Goal: Complete application form: Complete application form

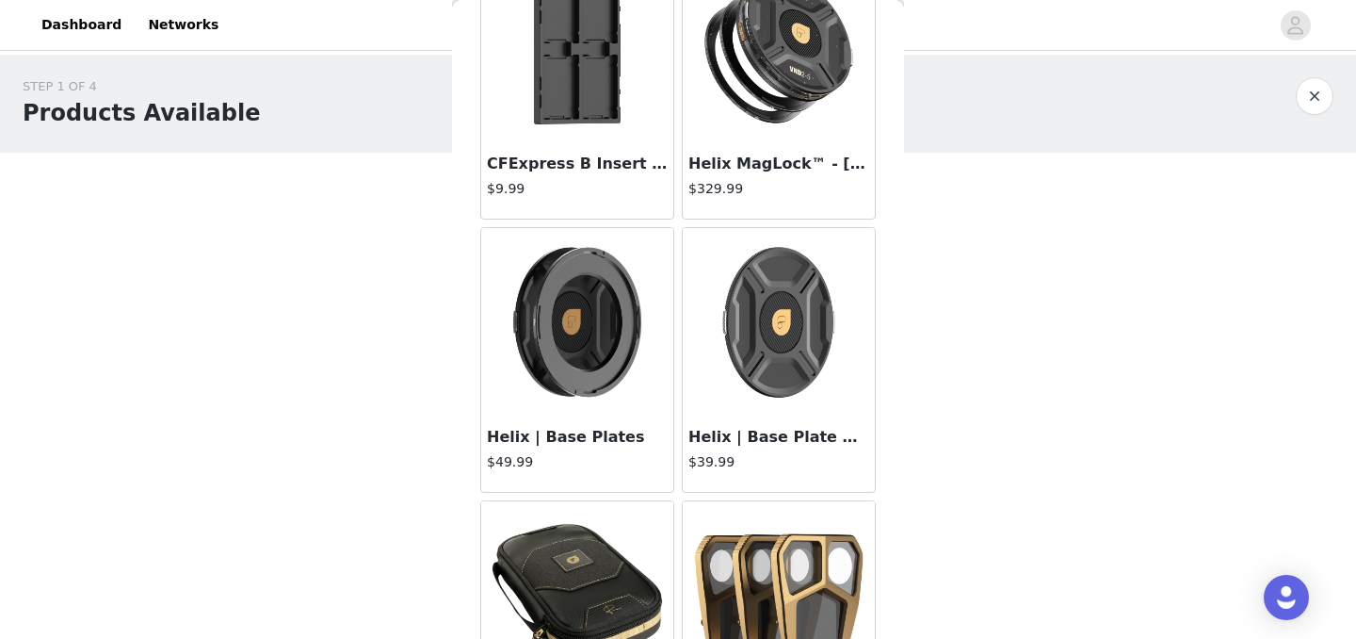
scroll to position [30487, 0]
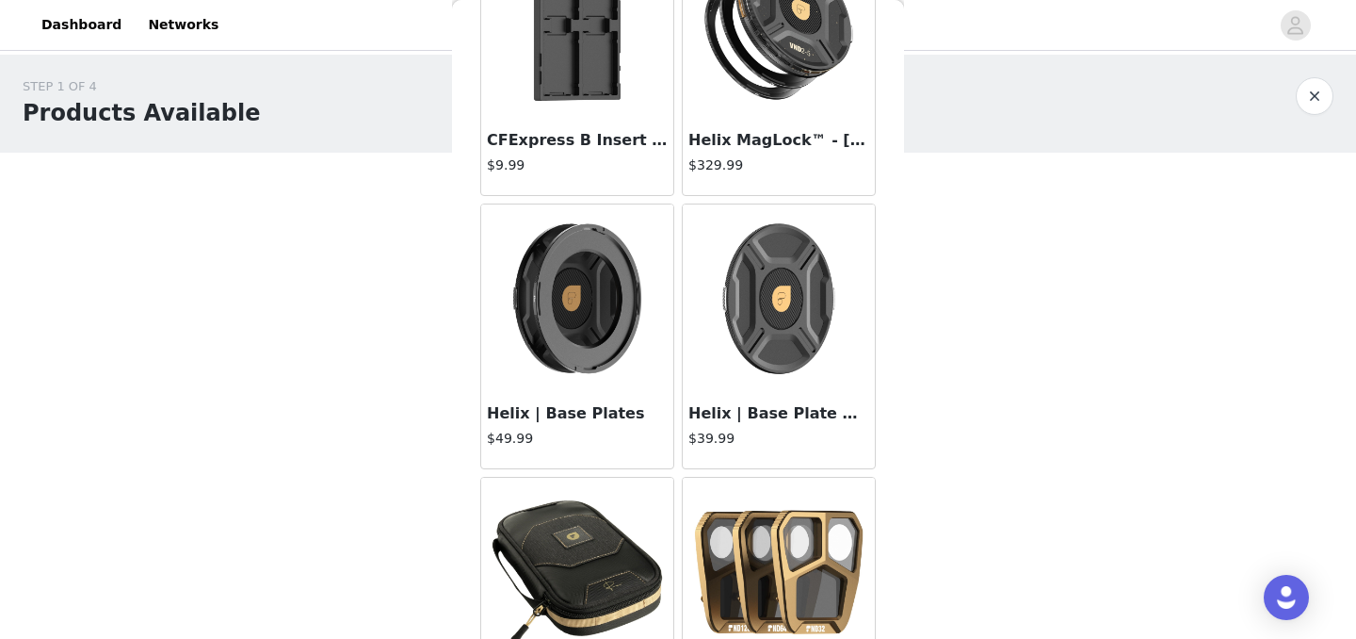
click at [530, 409] on h3 "Helix | Base Plates" at bounding box center [577, 413] width 181 height 23
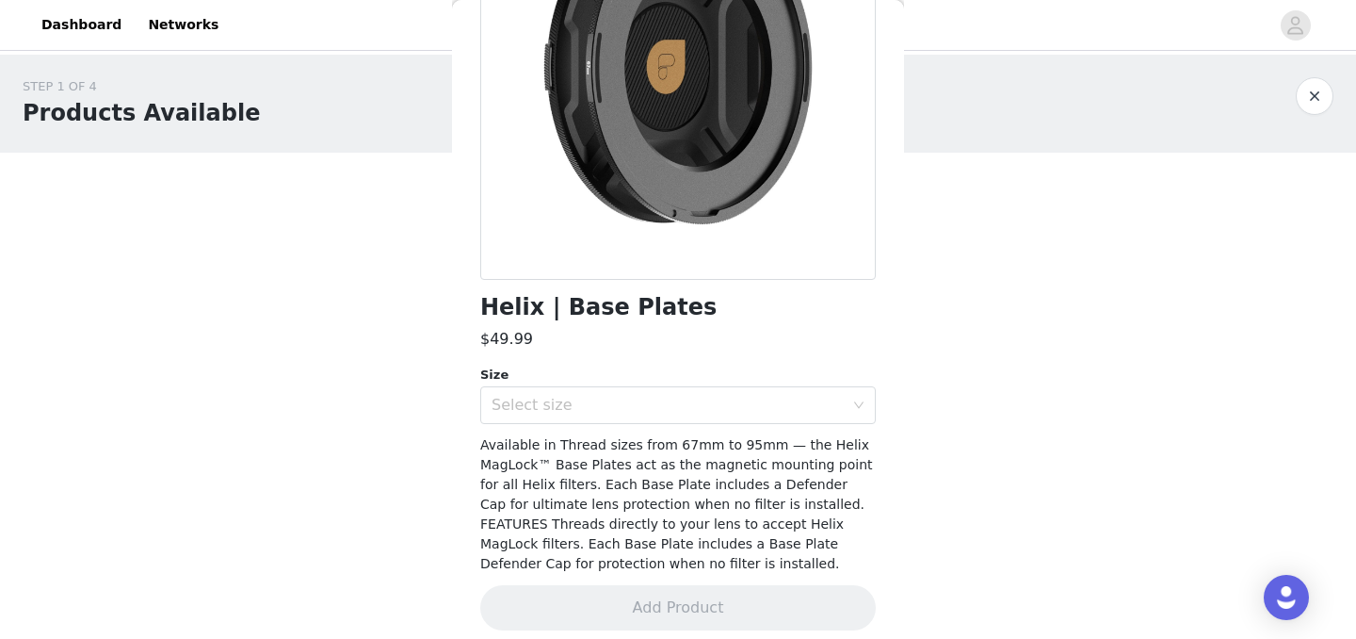
scroll to position [252, 0]
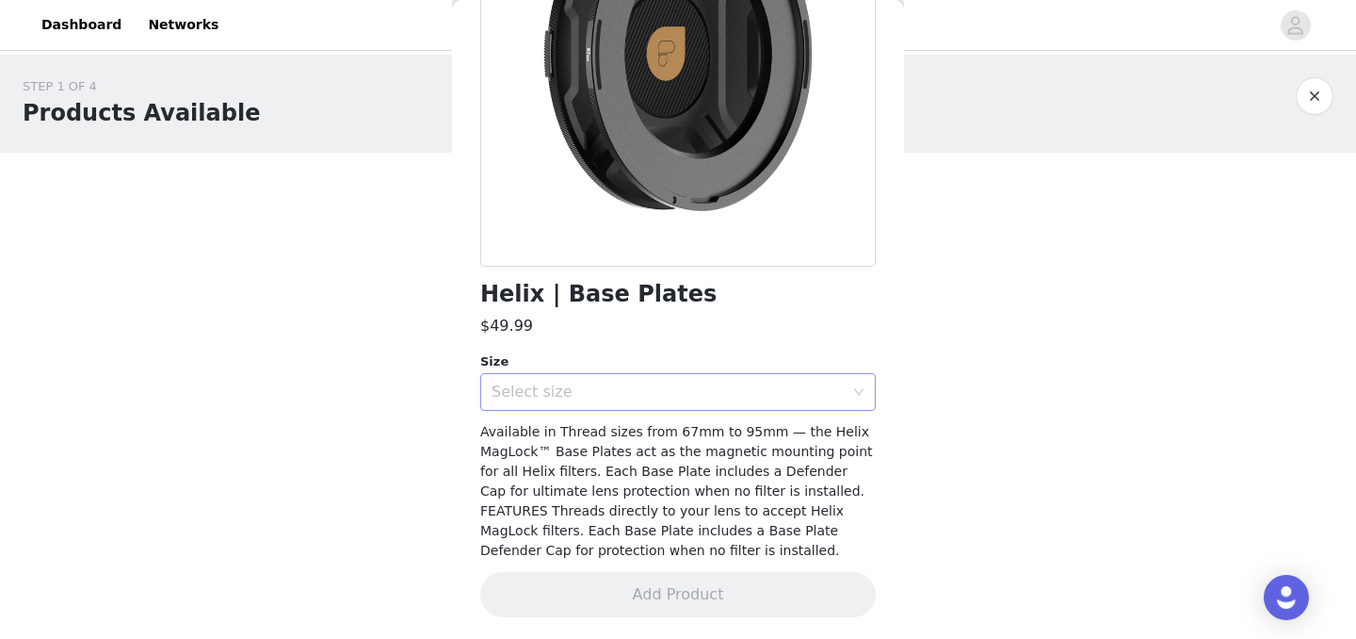
click at [751, 396] on div "Select size" at bounding box center [668, 391] width 352 height 19
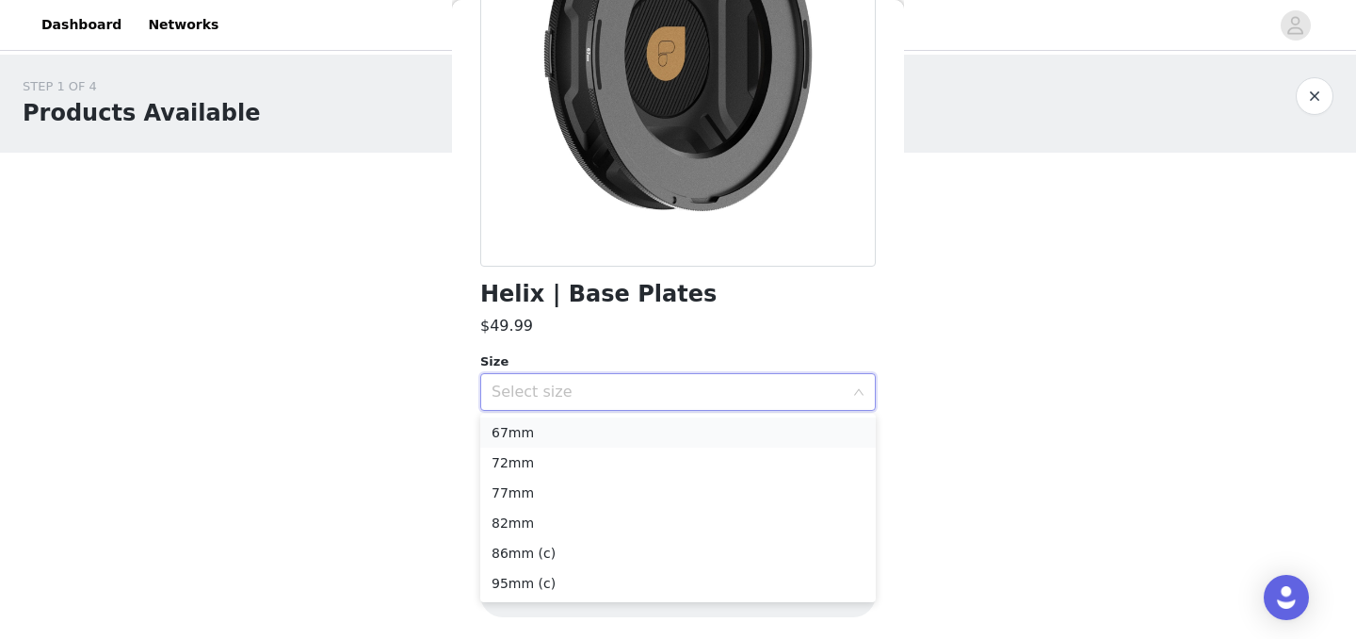
click at [526, 438] on li "67mm" at bounding box center [678, 432] width 396 height 30
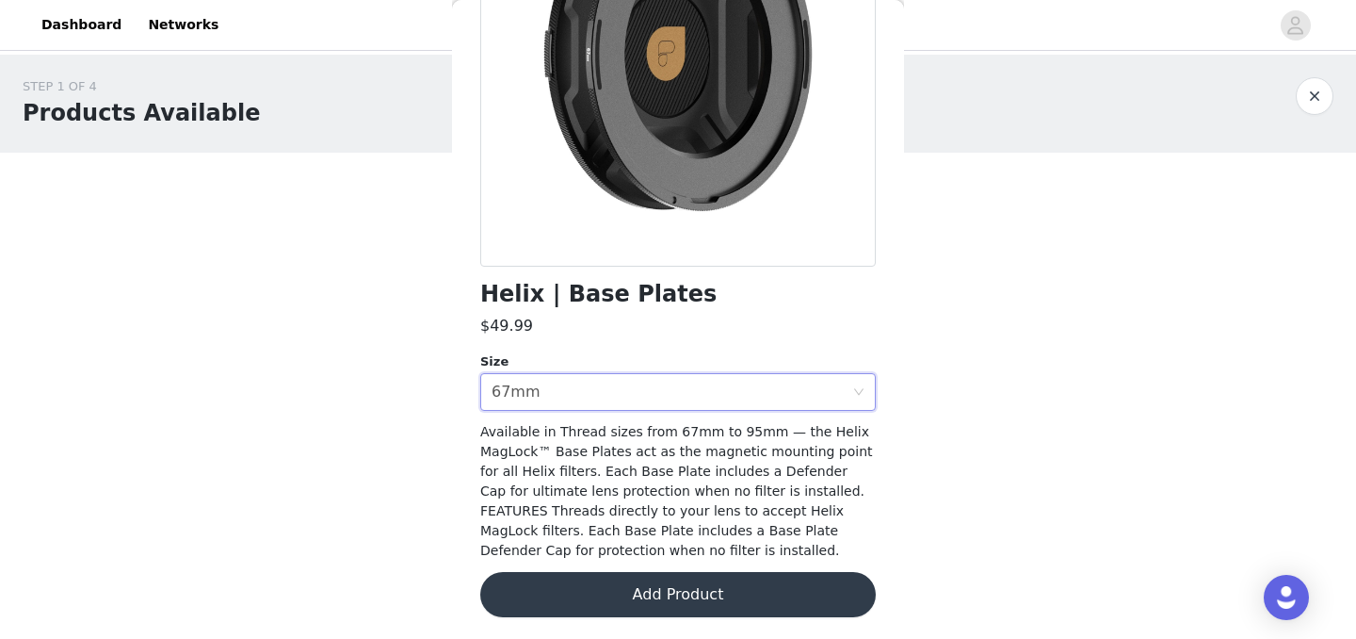
click at [744, 588] on button "Add Product" at bounding box center [678, 594] width 396 height 45
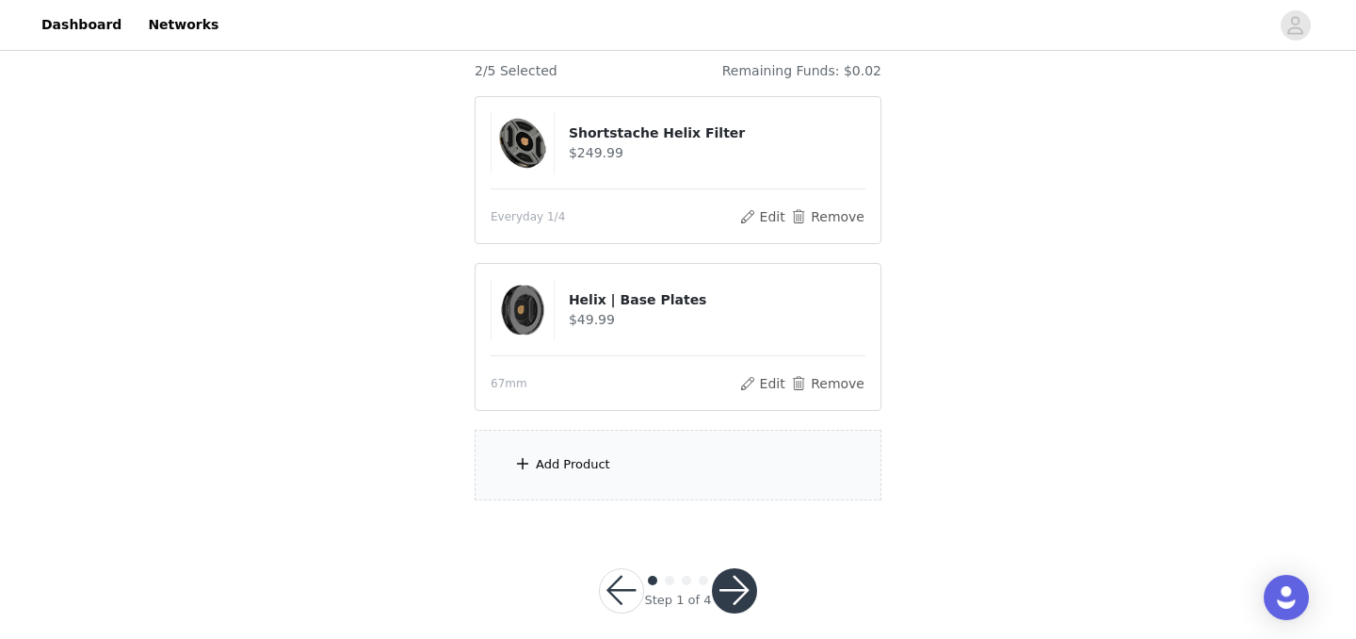
scroll to position [165, 0]
click at [720, 590] on button "button" at bounding box center [734, 589] width 45 height 45
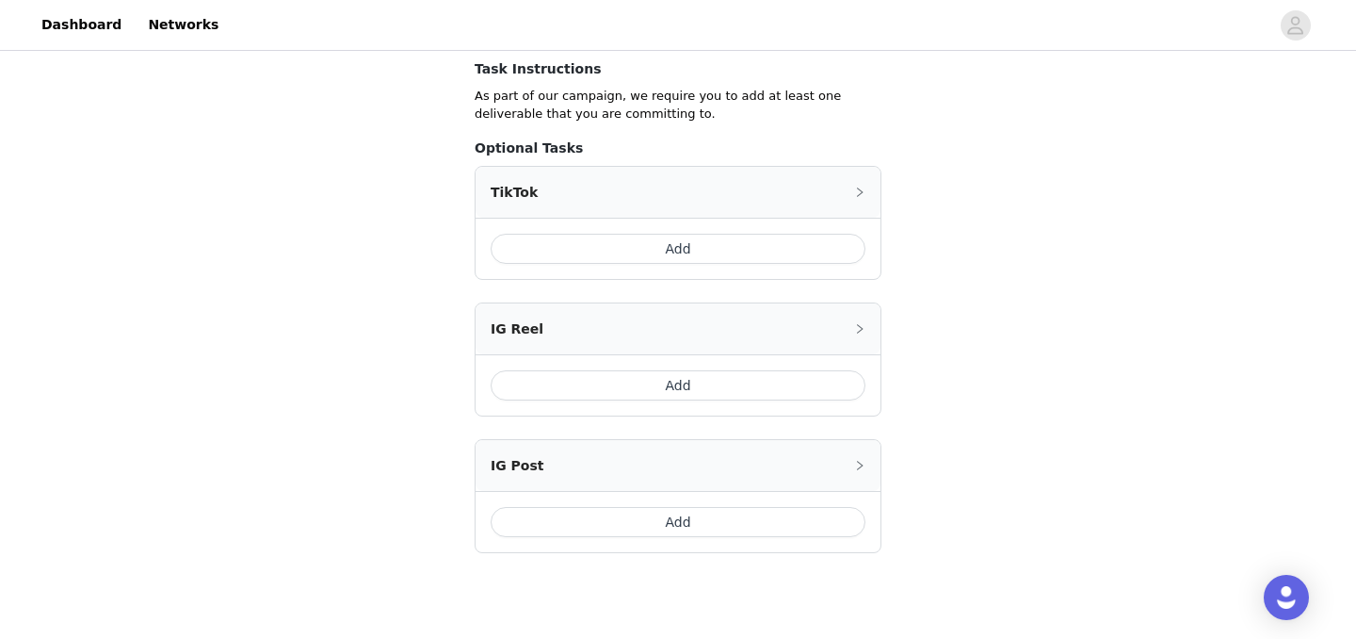
scroll to position [343, 0]
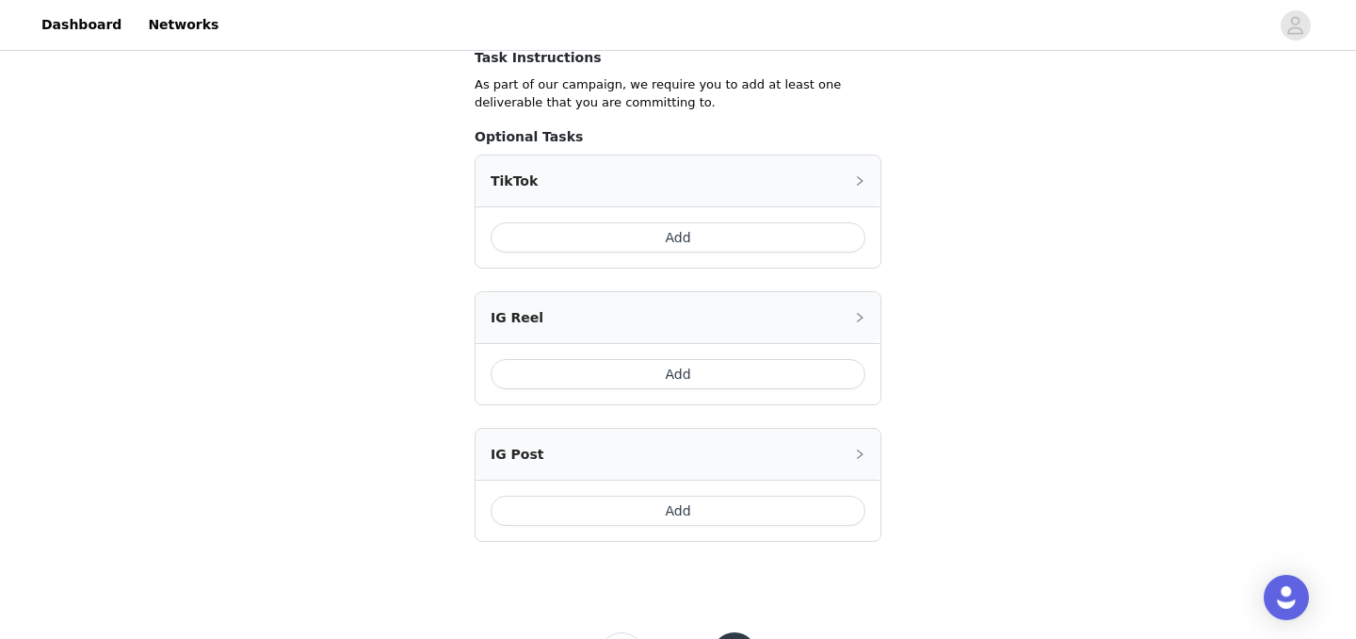
click at [825, 374] on button "Add" at bounding box center [678, 374] width 375 height 30
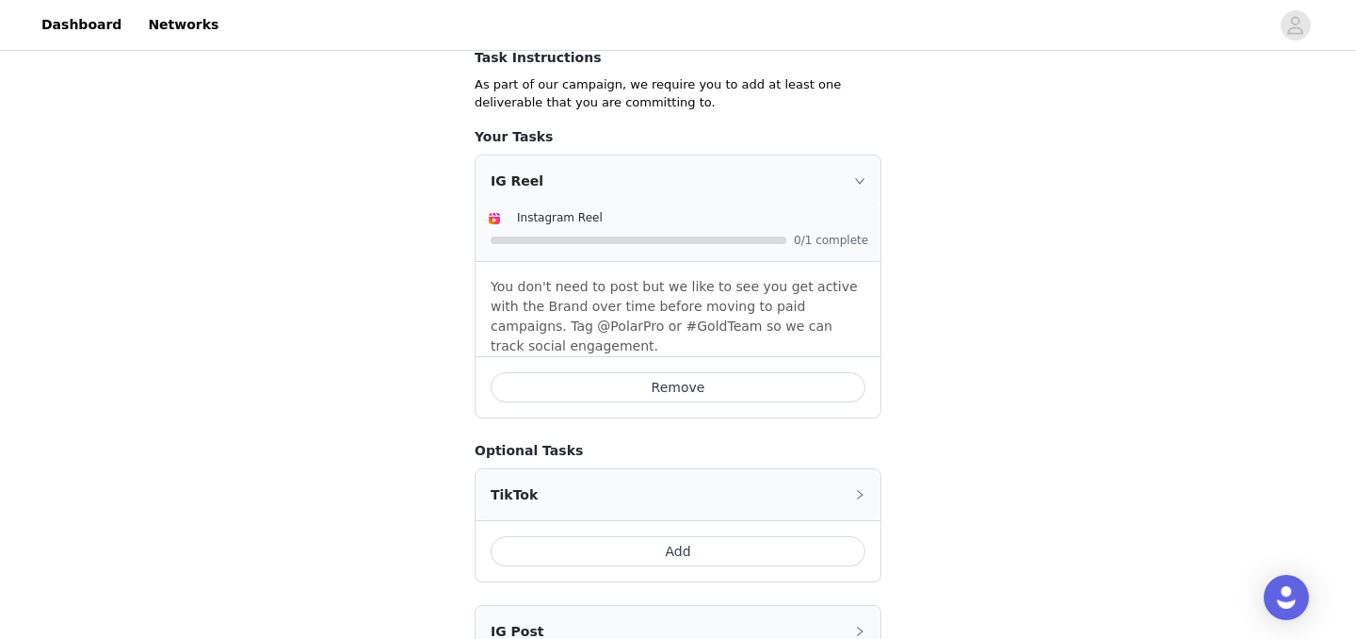
click at [944, 299] on div "STEP 2 OF 4 Add a Deliverable Below Include the following in your post Hashtag …" at bounding box center [678, 238] width 1356 height 1052
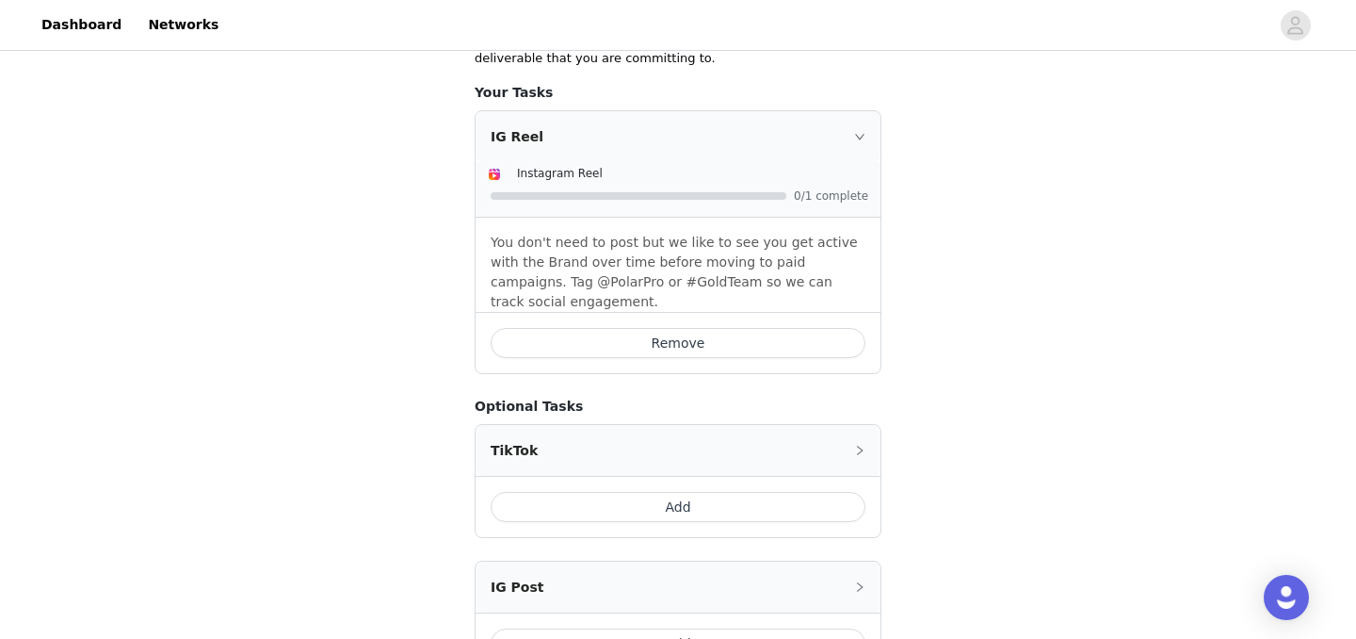
scroll to position [386, 0]
click at [943, 274] on div "STEP 2 OF 4 Add a Deliverable Below Include the following in your post Hashtag …" at bounding box center [678, 194] width 1356 height 1052
click at [935, 249] on div "STEP 2 OF 4 Add a Deliverable Below Include the following in your post Hashtag …" at bounding box center [678, 194] width 1356 height 1052
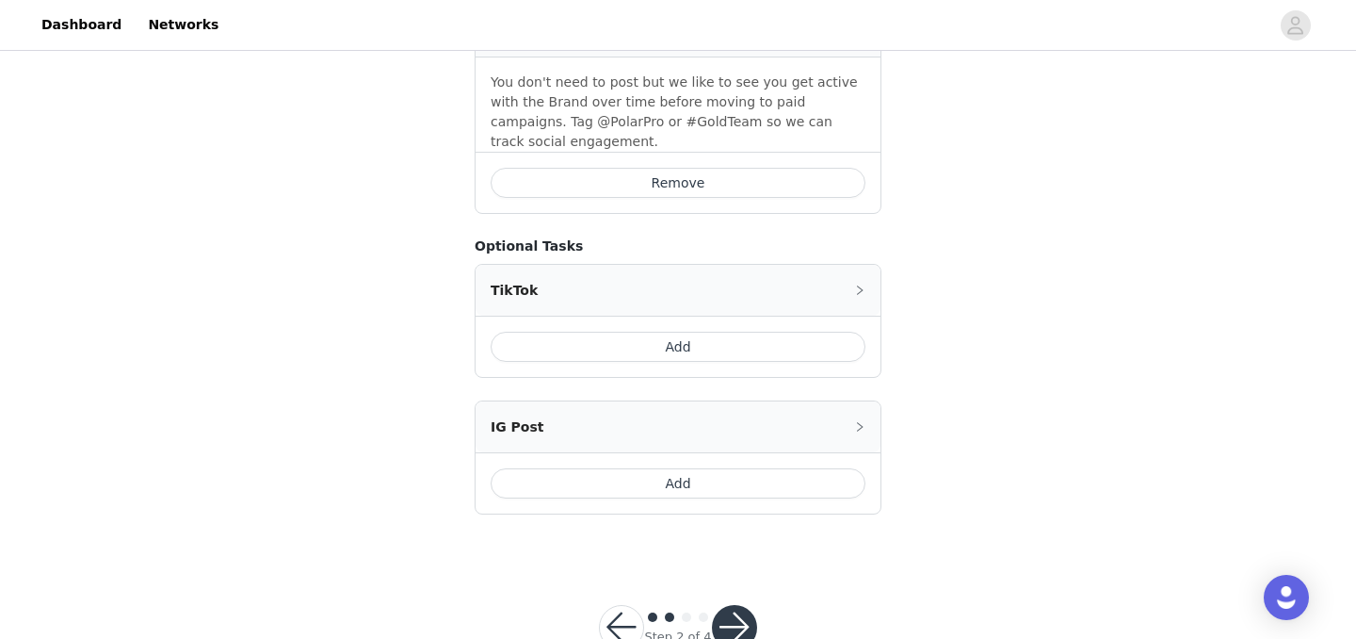
scroll to position [583, 0]
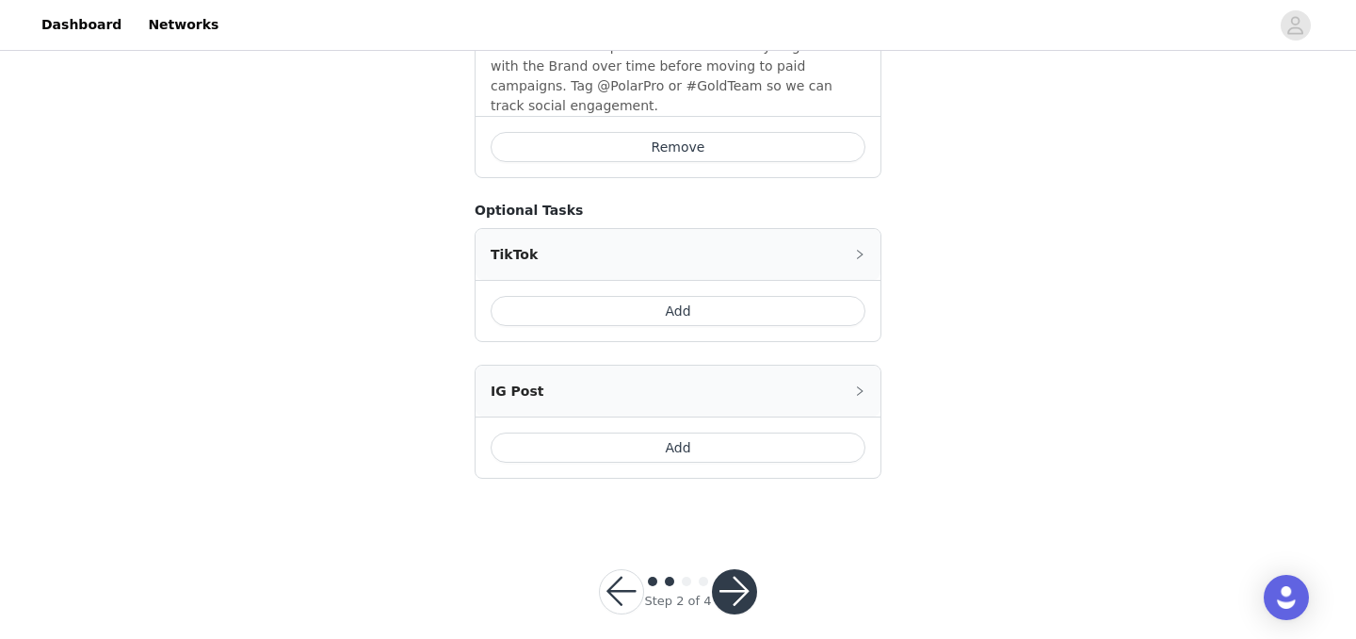
click at [732, 572] on button "button" at bounding box center [734, 591] width 45 height 45
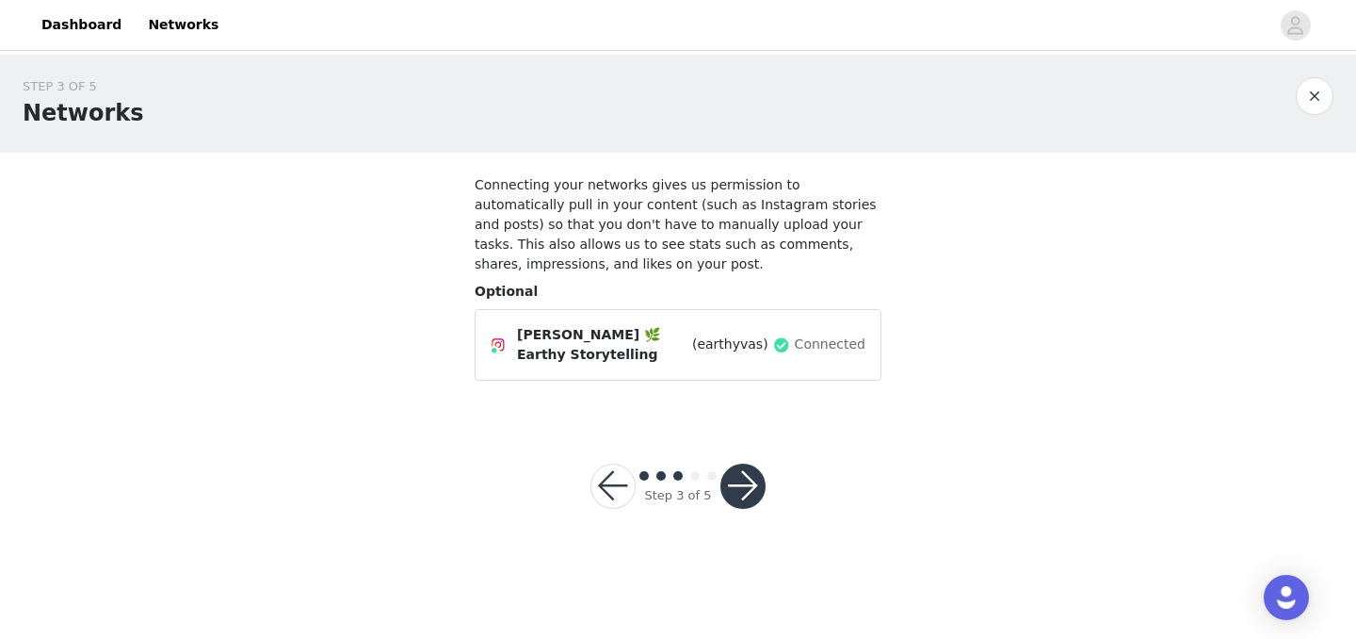
click at [755, 467] on button "button" at bounding box center [743, 485] width 45 height 45
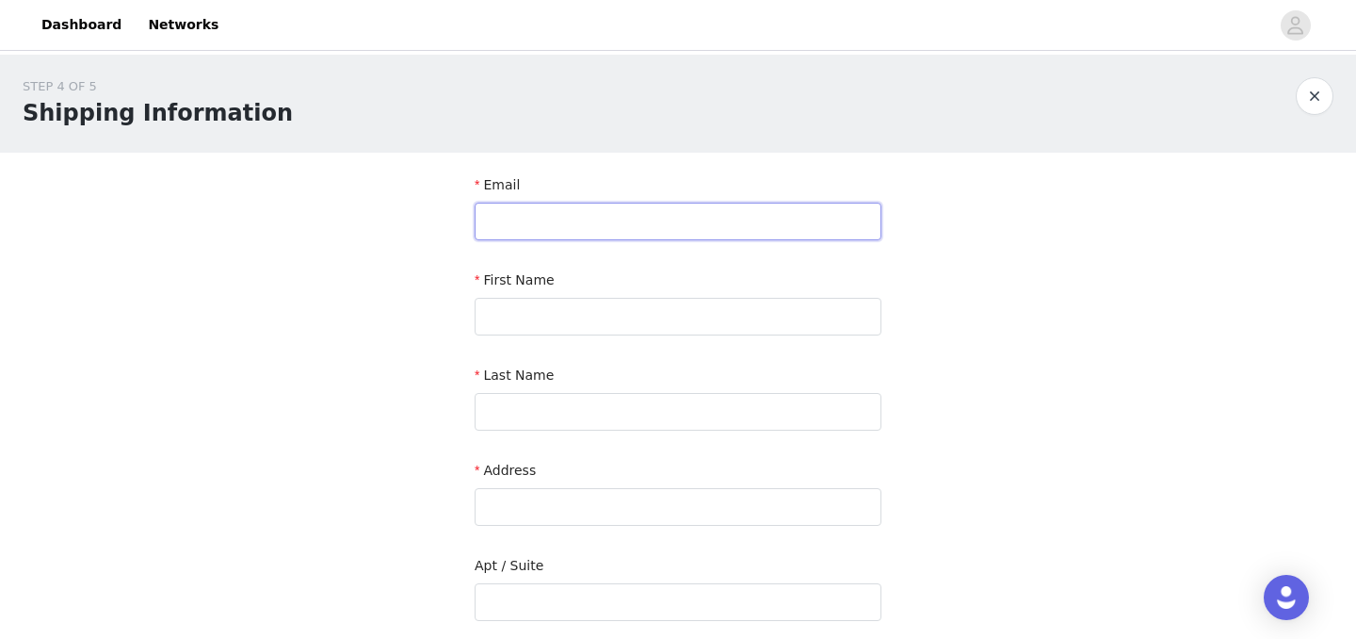
click at [826, 218] on input "text" at bounding box center [678, 222] width 407 height 38
type input "[EMAIL_ADDRESS][DOMAIN_NAME]"
click at [577, 314] on input "text" at bounding box center [678, 317] width 407 height 38
type input "Vasilisa"
click at [531, 396] on input "text" at bounding box center [678, 412] width 407 height 38
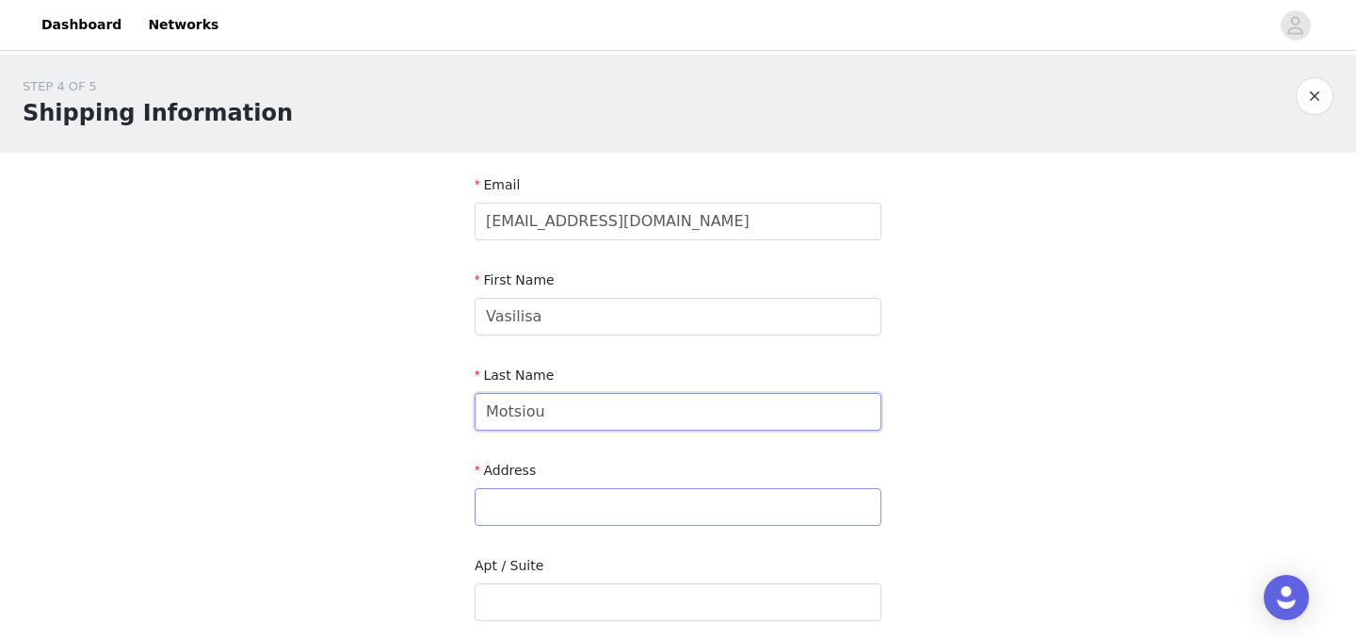
type input "Motsiou"
click at [515, 508] on input "text" at bounding box center [678, 507] width 407 height 38
type input "[STREET_ADDRESS]"
type input "[GEOGRAPHIC_DATA]"
type input "4042"
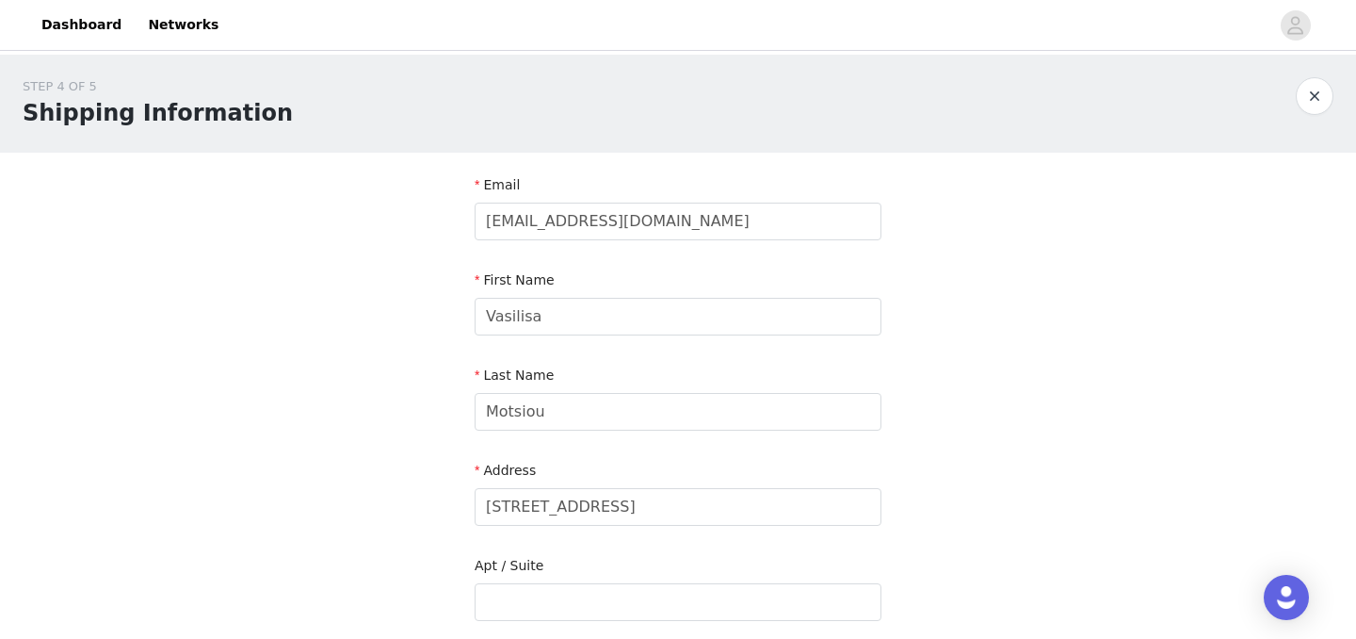
type input "99965767"
click at [999, 452] on div "STEP 4 OF 5 Shipping Information Email [EMAIL_ADDRESS][DOMAIN_NAME] First Name …" at bounding box center [678, 554] width 1356 height 999
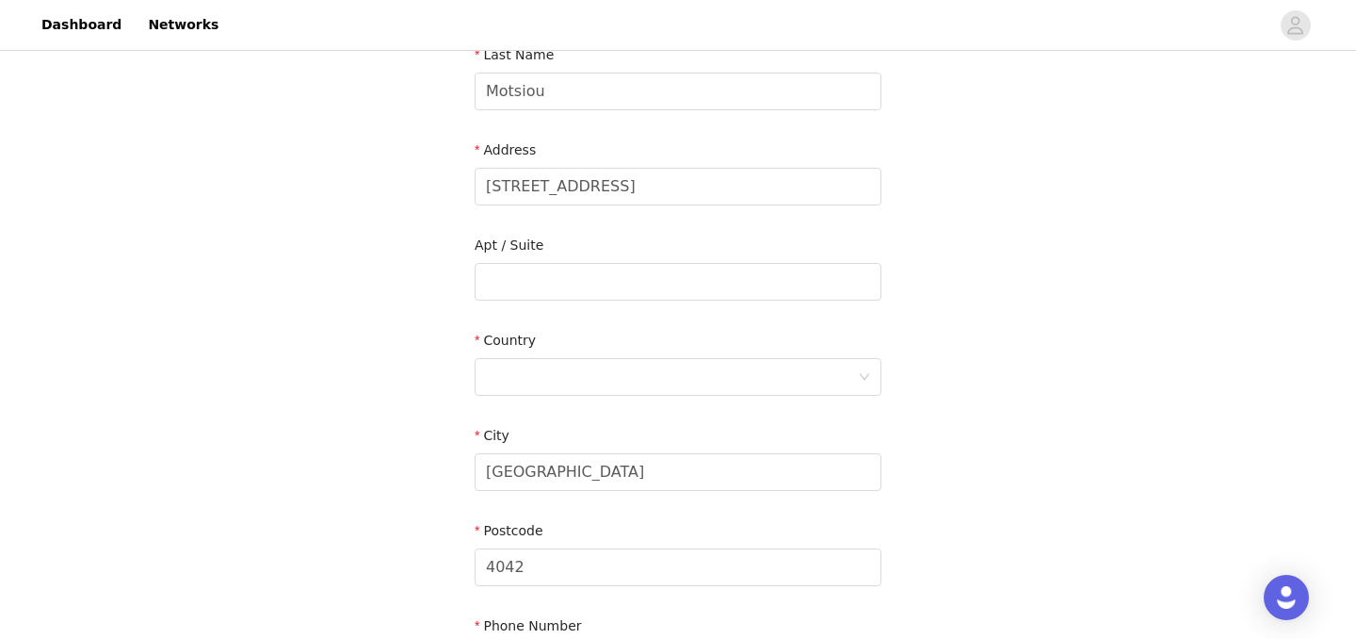
scroll to position [349, 0]
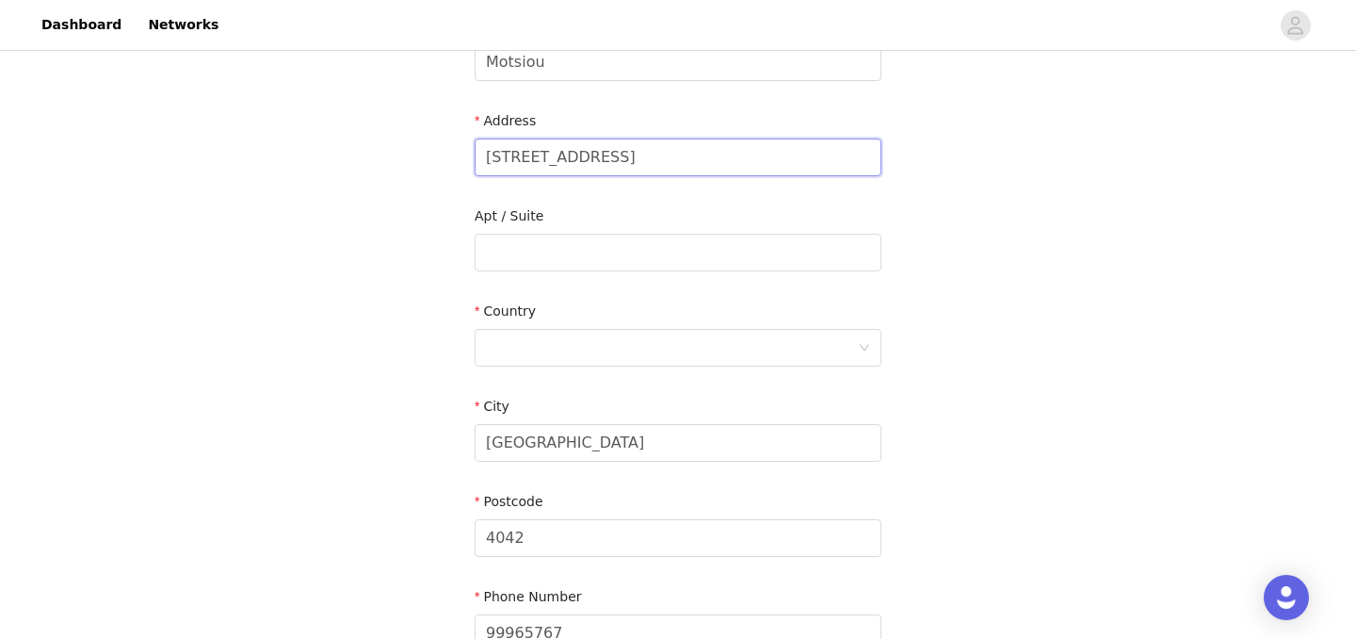
drag, startPoint x: 690, startPoint y: 158, endPoint x: 842, endPoint y: 158, distance: 152.6
click at [842, 159] on input "[STREET_ADDRESS]" at bounding box center [678, 157] width 407 height 38
type input "Flat 24, Panagioti Tsaggari 65"
click at [517, 356] on div at bounding box center [672, 348] width 372 height 36
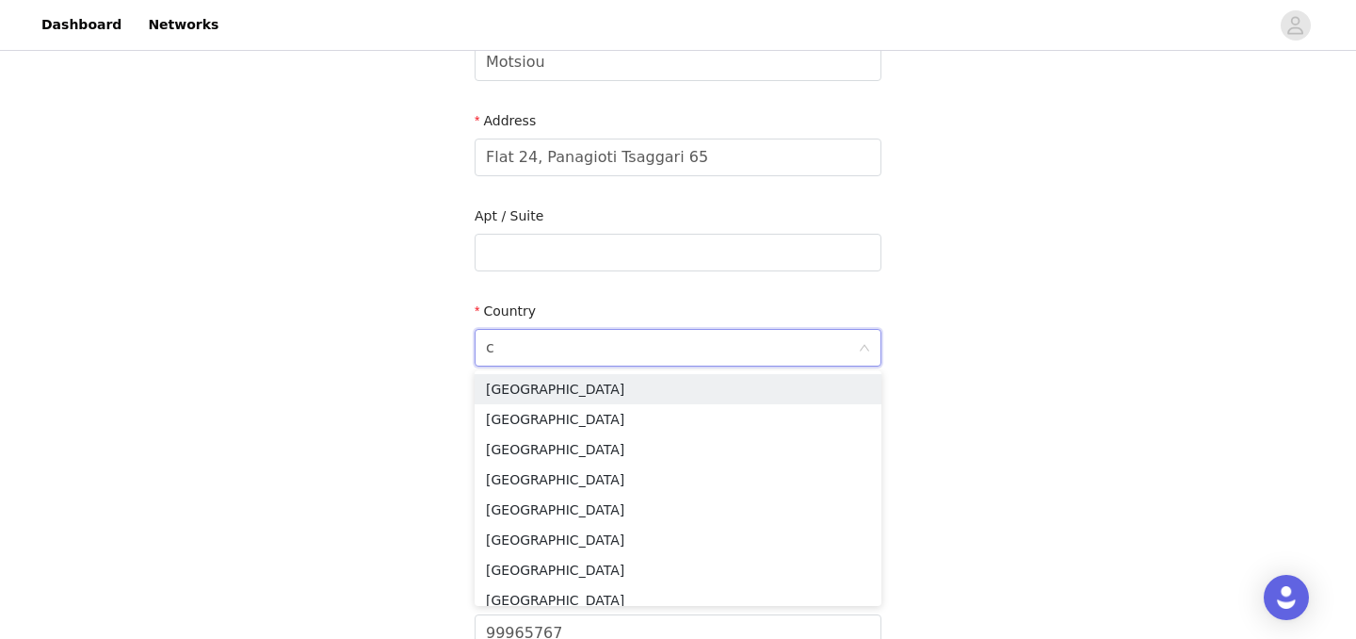
type input "cy"
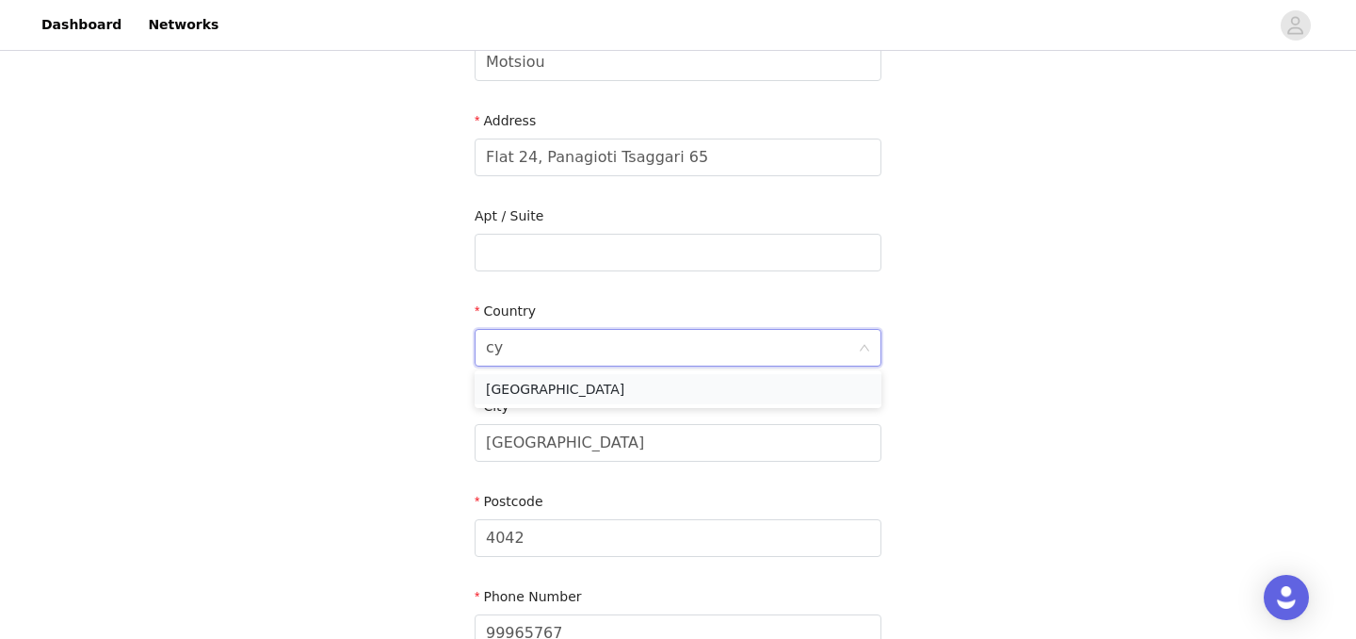
click at [514, 390] on li "[GEOGRAPHIC_DATA]" at bounding box center [678, 389] width 407 height 30
click at [333, 360] on div "STEP 4 OF 5 Shipping Information Email [EMAIL_ADDRESS][DOMAIN_NAME] First Name …" at bounding box center [678, 204] width 1356 height 999
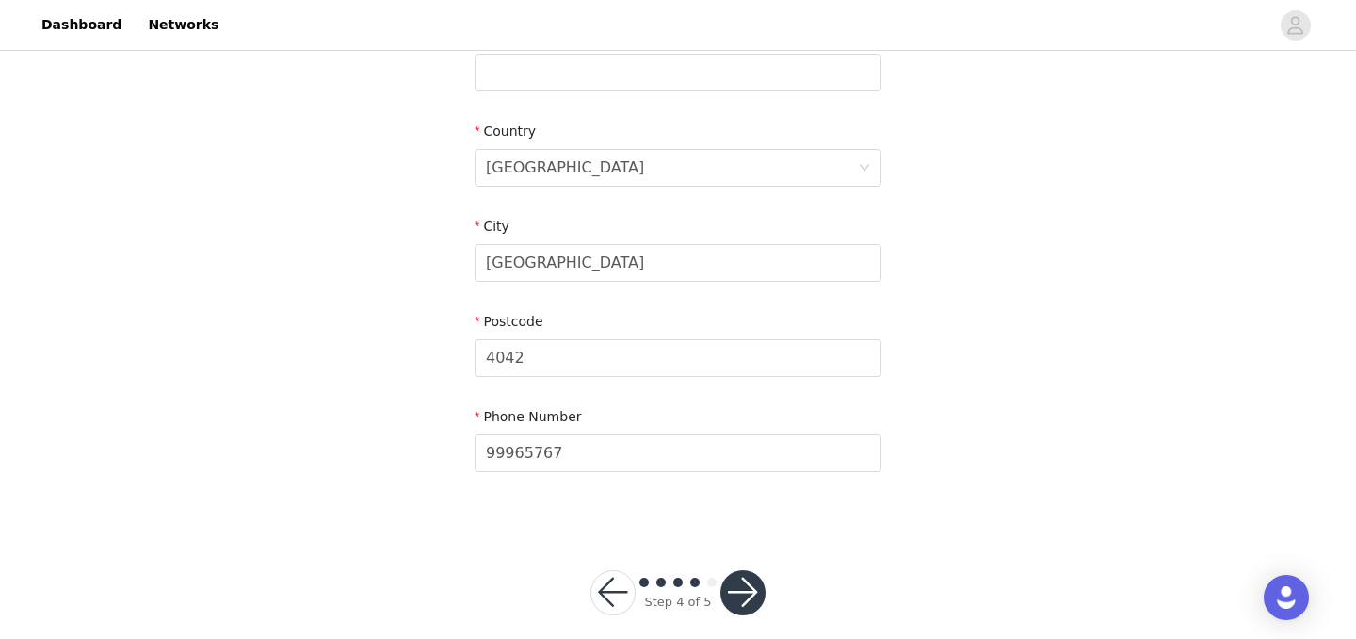
scroll to position [550, 0]
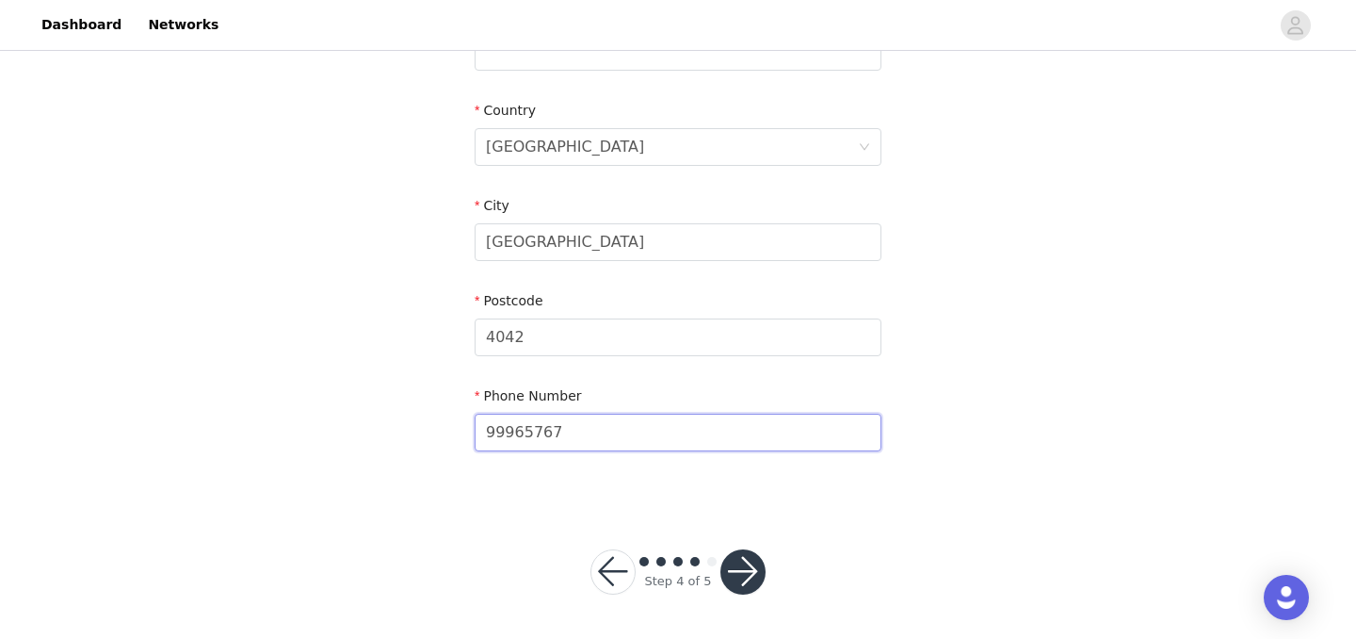
click at [490, 430] on input "99965767" at bounding box center [678, 433] width 407 height 38
type input "[PHONE_NUMBER]"
click at [749, 565] on button "button" at bounding box center [743, 571] width 45 height 45
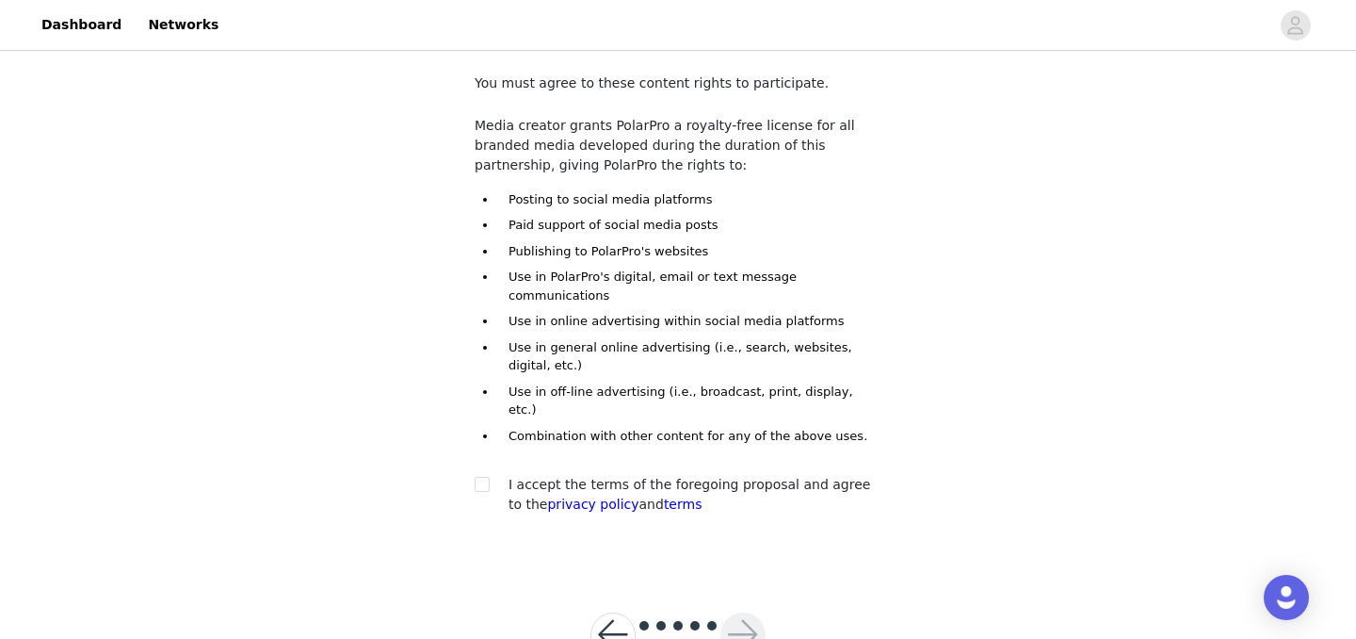
scroll to position [108, 0]
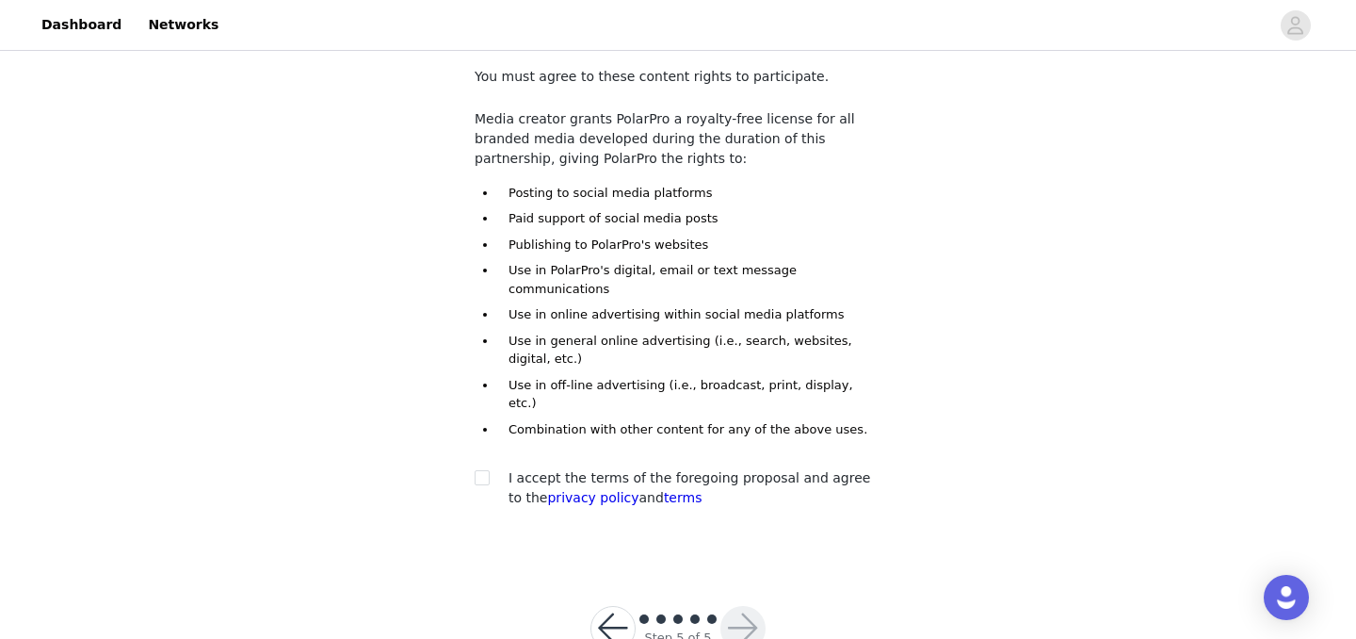
click at [1031, 300] on div "STEP 5 OF 5 Content Rights You must agree to these content rights to participat…" at bounding box center [678, 253] width 1356 height 614
click at [493, 468] on div at bounding box center [488, 478] width 26 height 20
click at [480, 470] on input "checkbox" at bounding box center [481, 476] width 13 height 13
checkbox input "true"
click at [751, 606] on button "button" at bounding box center [743, 628] width 45 height 45
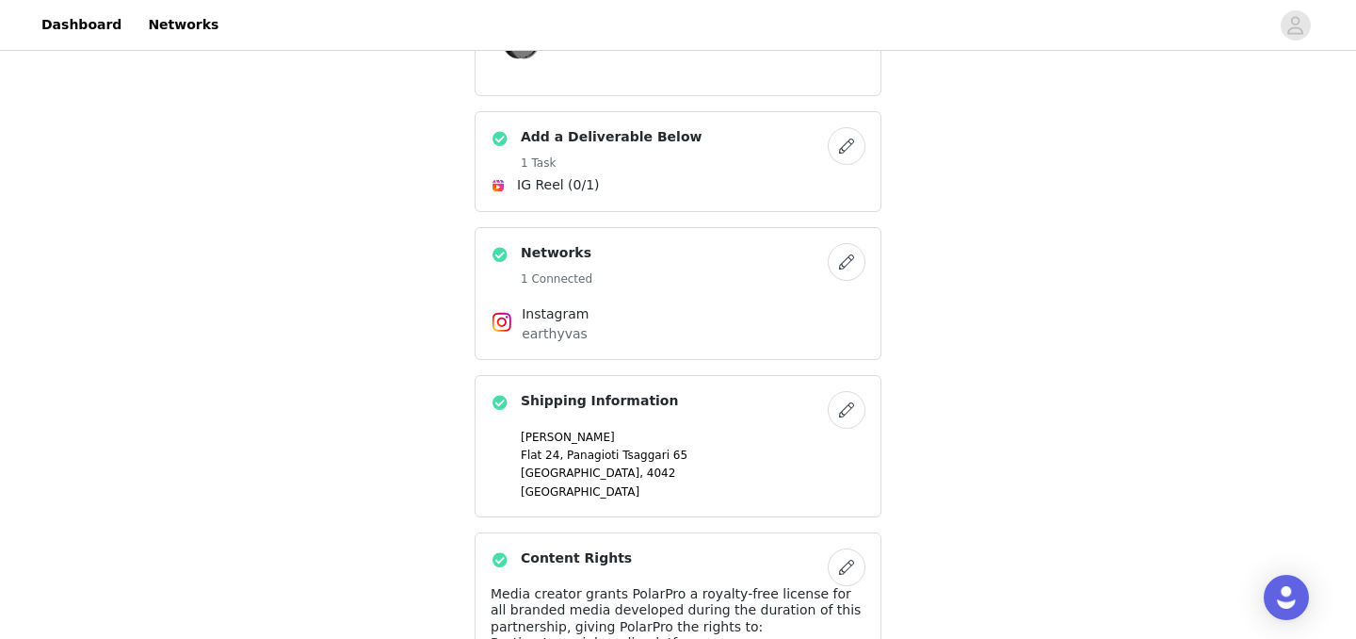
scroll to position [711, 0]
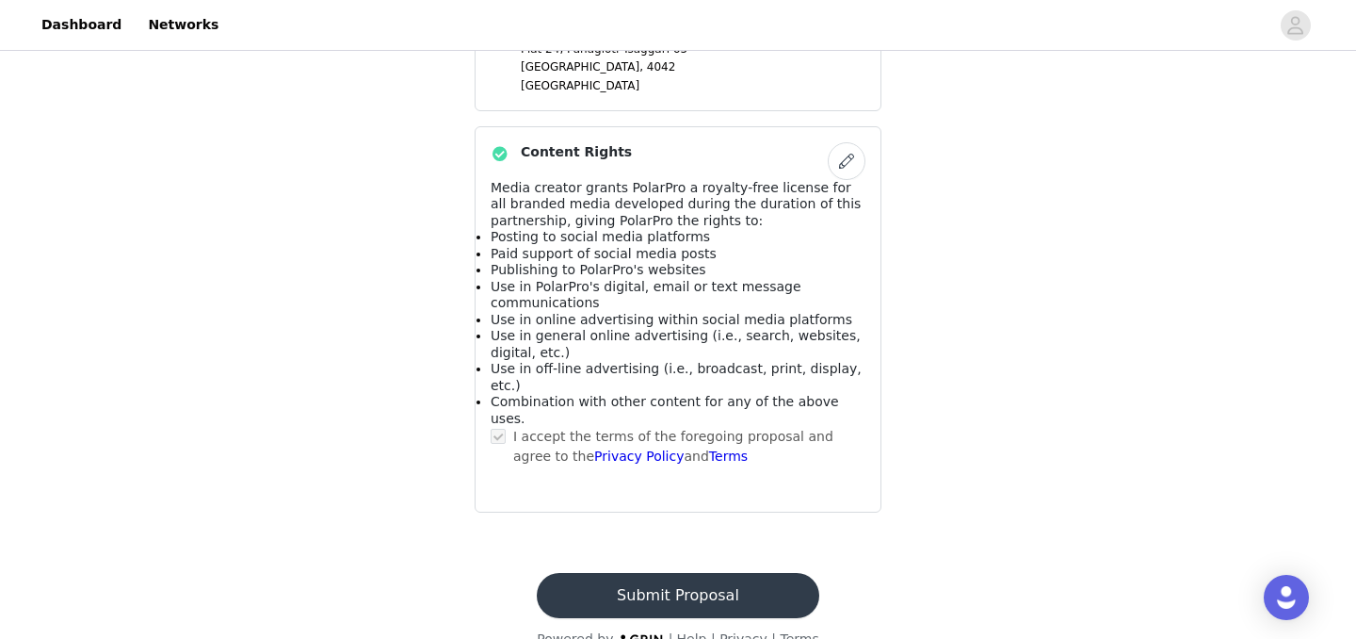
scroll to position [0, 0]
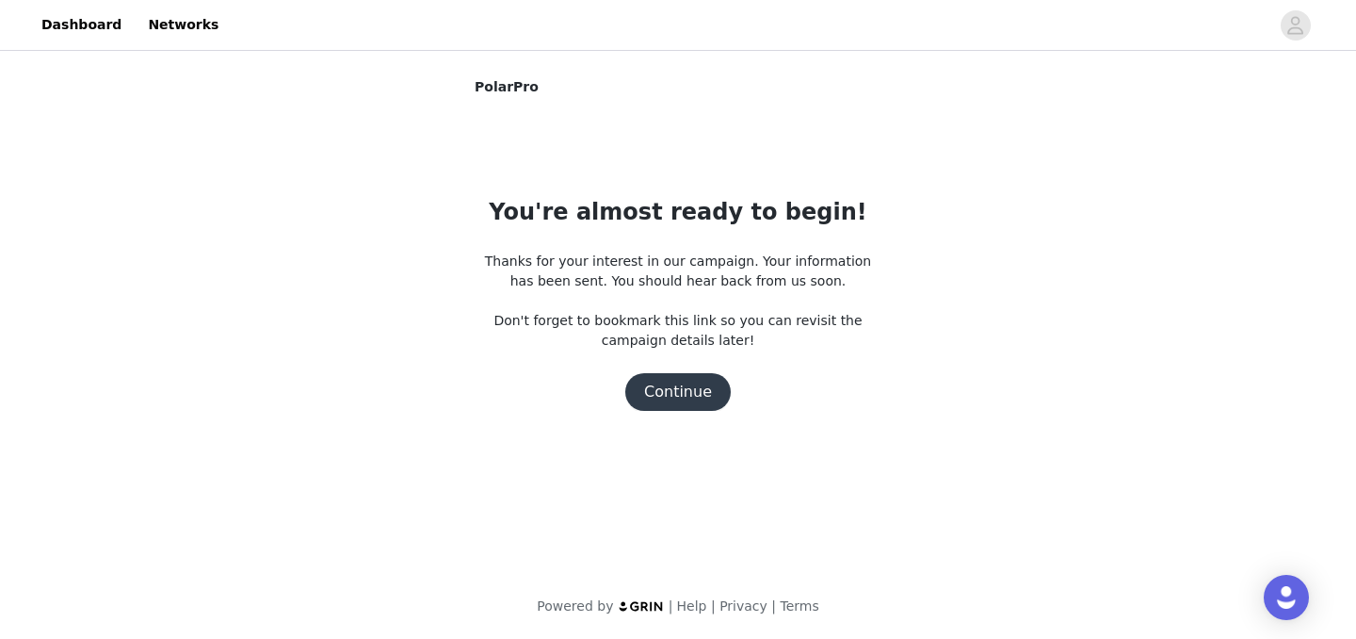
click at [676, 396] on button "Continue" at bounding box center [678, 392] width 106 height 38
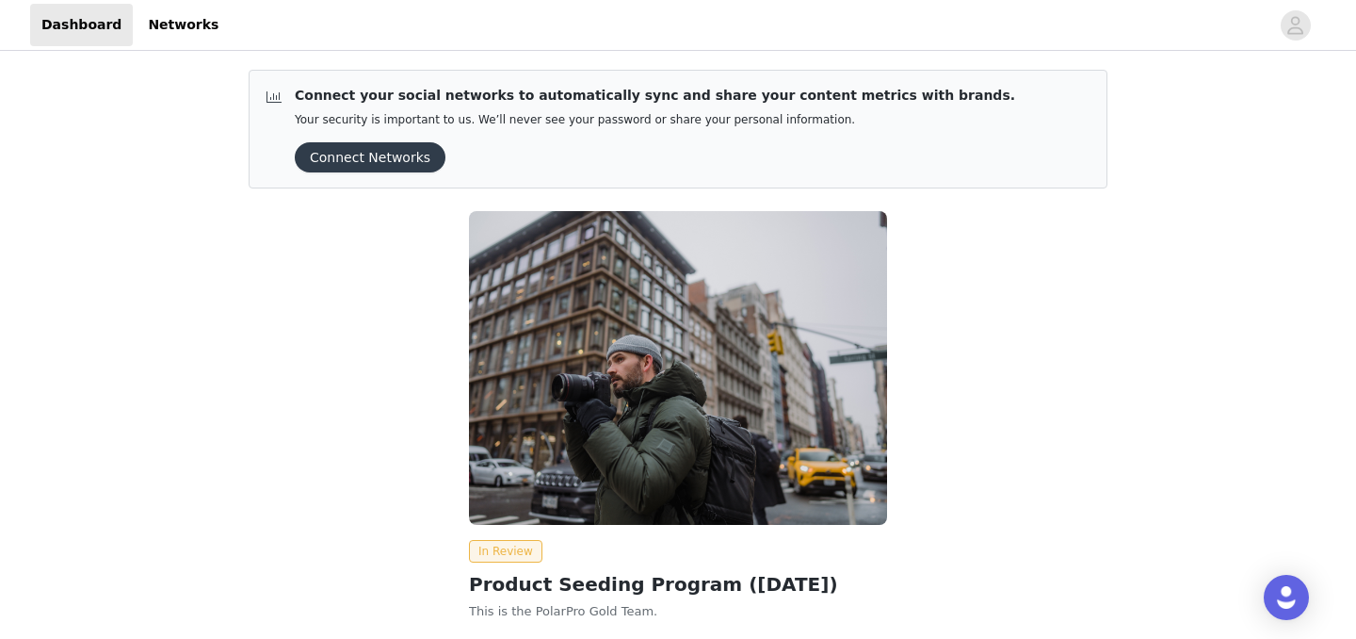
click at [1103, 281] on div "In Review Product Seeding Program ([DATE]) This is the PolarPro Gold Team. The …" at bounding box center [678, 474] width 882 height 549
